Goal: Task Accomplishment & Management: Use online tool/utility

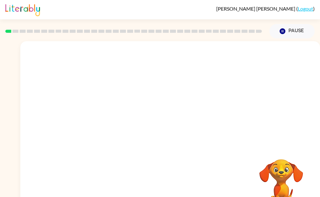
click at [262, 111] on div at bounding box center [170, 93] width 300 height 105
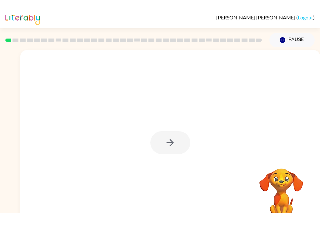
scroll to position [15, 0]
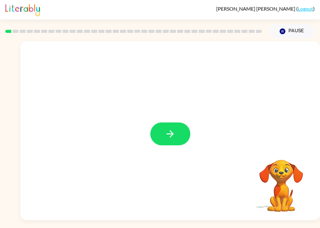
click at [176, 124] on button "button" at bounding box center [171, 133] width 40 height 23
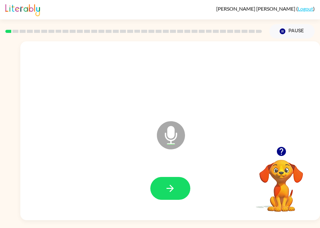
click at [171, 177] on button "button" at bounding box center [171, 188] width 40 height 23
click at [171, 185] on icon "button" at bounding box center [170, 188] width 7 height 7
click at [178, 177] on button "button" at bounding box center [171, 188] width 40 height 23
click at [180, 177] on button "button" at bounding box center [171, 188] width 40 height 23
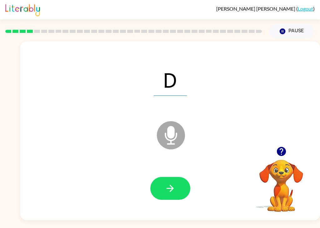
click at [287, 146] on icon "button" at bounding box center [281, 151] width 11 height 11
click at [175, 183] on icon "button" at bounding box center [170, 188] width 11 height 11
click at [183, 177] on button "button" at bounding box center [171, 188] width 40 height 23
click at [161, 180] on button "button" at bounding box center [171, 188] width 40 height 23
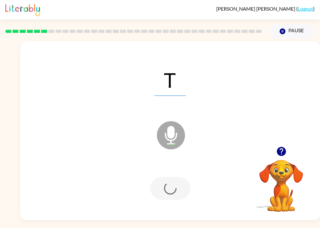
click at [174, 163] on div at bounding box center [171, 188] width 288 height 51
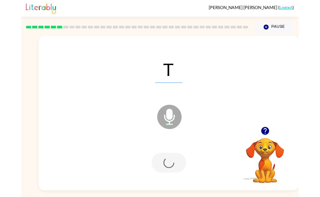
scroll to position [20, 0]
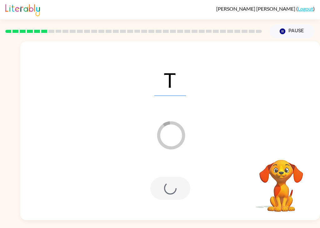
click at [243, 87] on div "T" at bounding box center [171, 79] width 288 height 51
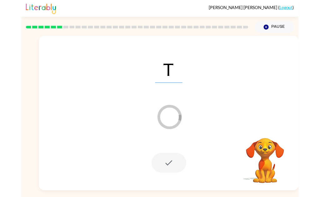
scroll to position [23, 0]
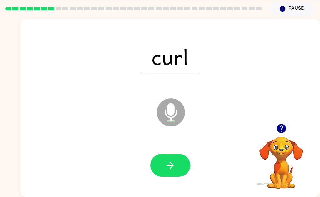
click at [290, 166] on video "Your browser must support playing .mp4 files to use Literably. Please try using…" at bounding box center [281, 158] width 63 height 63
click at [181, 169] on button "button" at bounding box center [171, 165] width 40 height 23
click at [181, 164] on button "button" at bounding box center [171, 165] width 40 height 23
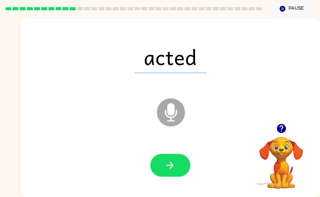
click at [169, 163] on icon "button" at bounding box center [170, 165] width 11 height 11
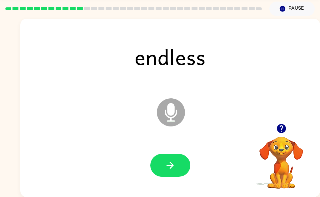
click at [171, 164] on icon "button" at bounding box center [170, 165] width 7 height 7
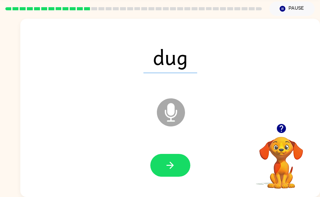
click at [171, 163] on icon "button" at bounding box center [170, 165] width 7 height 7
click at [179, 167] on button "button" at bounding box center [171, 165] width 40 height 23
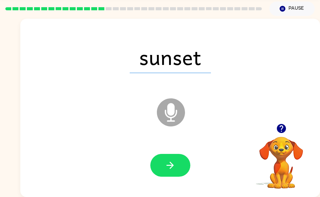
click at [177, 159] on button "button" at bounding box center [171, 165] width 40 height 23
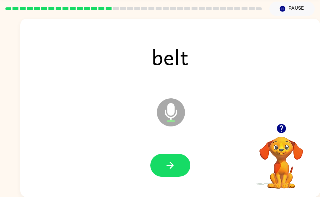
click at [179, 166] on button "button" at bounding box center [171, 165] width 40 height 23
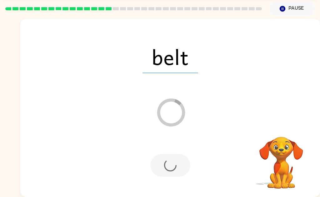
click at [113, 158] on div at bounding box center [171, 165] width 288 height 51
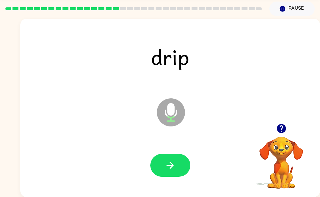
click at [179, 168] on button "button" at bounding box center [171, 165] width 40 height 23
click at [180, 154] on button "button" at bounding box center [171, 165] width 40 height 23
click at [182, 174] on button "button" at bounding box center [171, 165] width 40 height 23
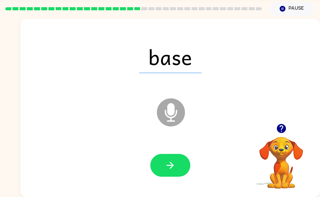
click at [180, 156] on button "button" at bounding box center [171, 165] width 40 height 23
click at [175, 165] on icon "button" at bounding box center [170, 165] width 11 height 11
click at [178, 167] on button "button" at bounding box center [171, 165] width 40 height 23
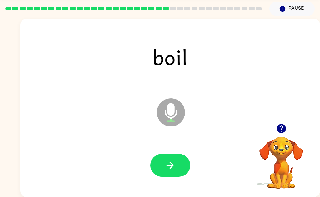
click at [174, 168] on icon "button" at bounding box center [170, 165] width 11 height 11
click at [181, 166] on button "button" at bounding box center [171, 165] width 40 height 23
click at [165, 160] on icon "button" at bounding box center [170, 165] width 11 height 11
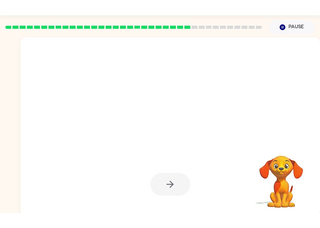
scroll to position [0, 0]
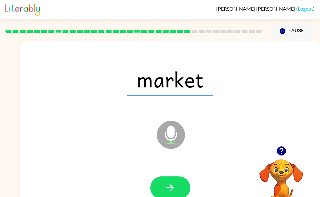
click at [182, 191] on button "button" at bounding box center [171, 188] width 40 height 23
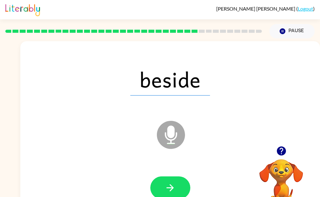
click at [166, 187] on icon "button" at bounding box center [170, 188] width 11 height 11
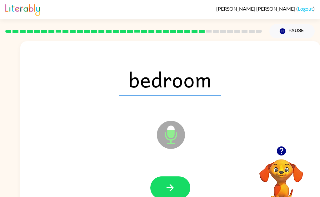
click at [180, 193] on button "button" at bounding box center [171, 188] width 40 height 23
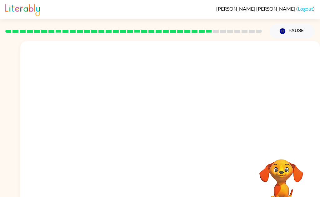
click at [279, 119] on div at bounding box center [170, 93] width 300 height 105
click at [281, 111] on div at bounding box center [170, 93] width 300 height 105
click at [288, 102] on div at bounding box center [170, 93] width 300 height 105
click at [295, 79] on div at bounding box center [170, 93] width 300 height 105
click at [259, 127] on div at bounding box center [170, 93] width 300 height 105
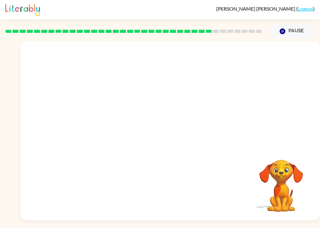
scroll to position [11, 0]
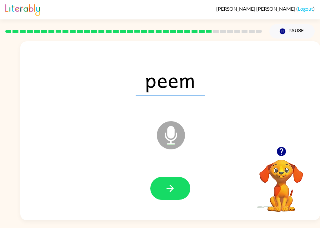
click at [173, 183] on icon "button" at bounding box center [170, 188] width 11 height 11
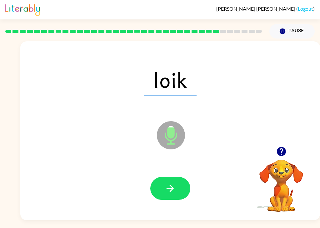
click at [176, 189] on button "button" at bounding box center [171, 188] width 40 height 23
click at [174, 121] on icon at bounding box center [171, 135] width 28 height 28
click at [177, 188] on button "button" at bounding box center [171, 188] width 40 height 23
click at [176, 189] on button "button" at bounding box center [171, 188] width 40 height 23
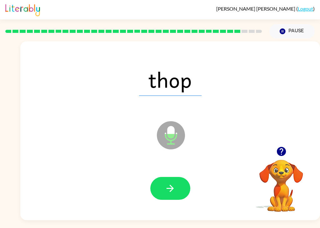
click at [175, 183] on icon "button" at bounding box center [170, 188] width 11 height 11
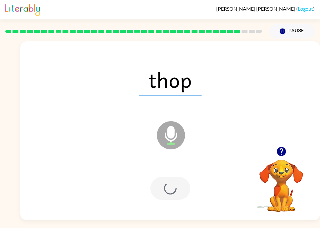
click at [175, 179] on div at bounding box center [171, 188] width 40 height 23
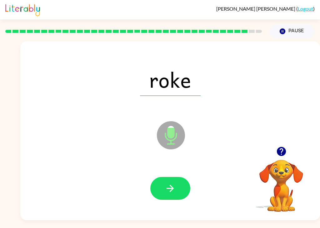
click at [174, 183] on icon "button" at bounding box center [170, 188] width 11 height 11
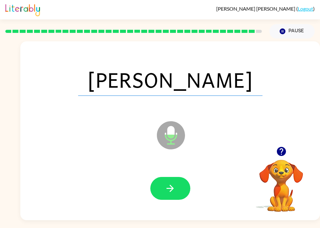
scroll to position [14, 0]
click at [175, 183] on icon "button" at bounding box center [170, 188] width 11 height 11
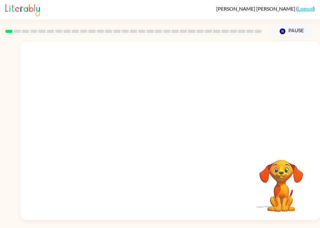
scroll to position [9, 0]
click at [284, 98] on div at bounding box center [170, 93] width 300 height 105
click at [175, 128] on icon "button" at bounding box center [170, 133] width 11 height 11
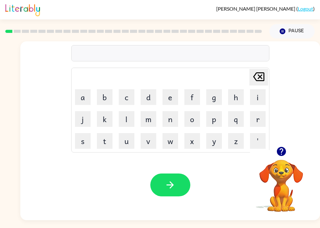
click at [287, 168] on video "Your browser must support playing .mp4 files to use Literably. Please try using…" at bounding box center [281, 181] width 63 height 63
click at [298, 152] on div at bounding box center [281, 151] width 63 height 16
click at [282, 147] on icon "button" at bounding box center [281, 151] width 9 height 9
click at [81, 133] on button "s" at bounding box center [83, 141] width 16 height 16
click at [82, 90] on button "a" at bounding box center [83, 97] width 16 height 16
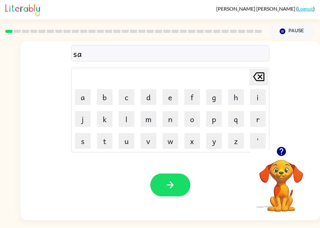
click at [125, 91] on button "c" at bounding box center [127, 97] width 16 height 16
click at [179, 182] on button "button" at bounding box center [171, 184] width 40 height 23
click at [213, 115] on button "p" at bounding box center [215, 119] width 16 height 16
click at [187, 116] on button "o" at bounding box center [193, 119] width 16 height 16
click at [215, 111] on button "p" at bounding box center [215, 119] width 16 height 16
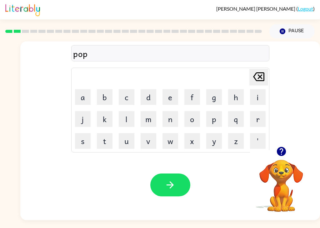
click at [179, 173] on button "button" at bounding box center [171, 184] width 40 height 23
click at [175, 182] on div at bounding box center [171, 184] width 40 height 23
click at [211, 69] on td "Delete Delete last character input" at bounding box center [170, 77] width 197 height 17
click at [150, 113] on button "m" at bounding box center [149, 119] width 16 height 16
click at [81, 89] on button "a" at bounding box center [83, 97] width 16 height 16
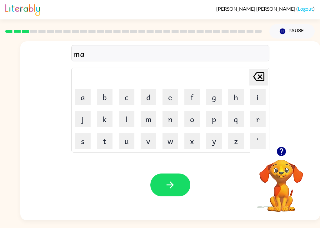
click at [149, 89] on button "d" at bounding box center [149, 97] width 16 height 16
click at [173, 179] on icon "button" at bounding box center [170, 184] width 11 height 11
click at [295, 24] on button "Pause Pause" at bounding box center [292, 31] width 45 height 14
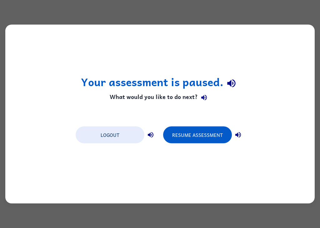
scroll to position [0, 0]
click at [139, 128] on button "Logout" at bounding box center [110, 134] width 69 height 17
